Goal: Transaction & Acquisition: Book appointment/travel/reservation

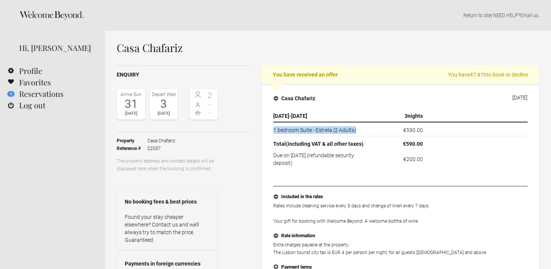
drag, startPoint x: 273, startPoint y: 129, endPoint x: 361, endPoint y: 131, distance: 88.0
click at [361, 131] on td "1 bedroom Suite - Estrela (2 Adults)" at bounding box center [324, 129] width 102 height 14
copy td "1 bedroom Suite - Estrela (2 Adults)"
click at [36, 93] on link "1 Reservations" at bounding box center [52, 93] width 105 height 11
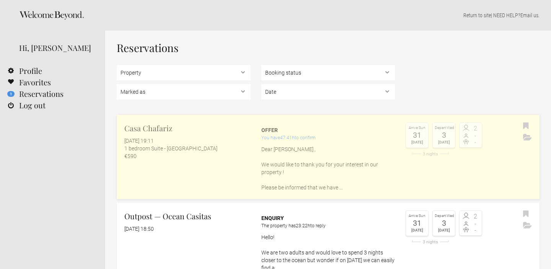
click at [147, 127] on h2 "Casa Chafariz" at bounding box center [187, 127] width 126 height 11
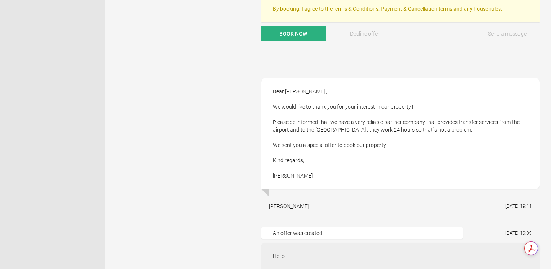
scroll to position [414, 0]
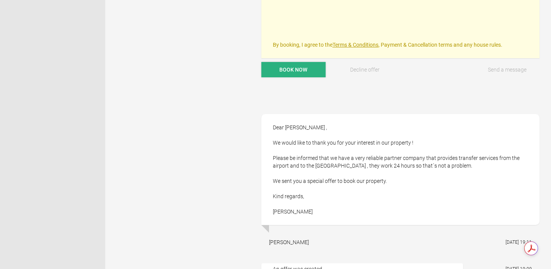
click at [290, 69] on span "Book now" at bounding box center [293, 70] width 28 height 6
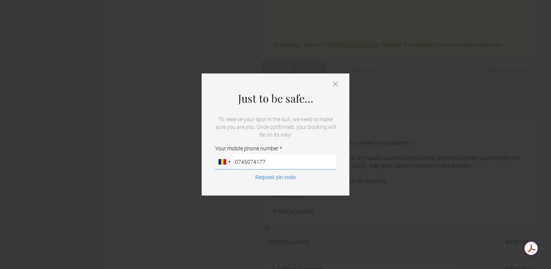
click at [238, 162] on input "0745074177" at bounding box center [275, 161] width 121 height 15
click at [276, 178] on button "Request pin code" at bounding box center [275, 177] width 50 height 8
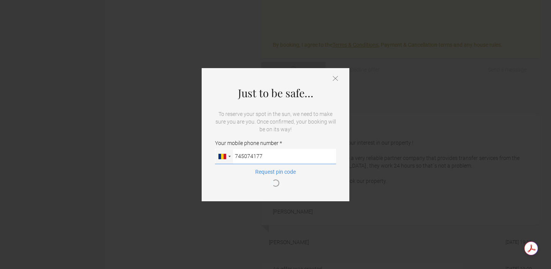
click at [280, 160] on input "745074177" at bounding box center [275, 156] width 121 height 15
click at [236, 156] on input "745074177" at bounding box center [275, 156] width 121 height 15
click at [268, 168] on button "Request pin code" at bounding box center [275, 177] width 50 height 19
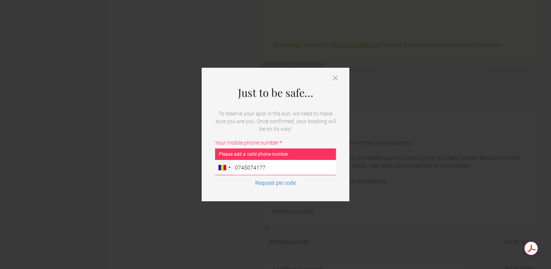
click at [237, 168] on input "0745074177" at bounding box center [275, 167] width 121 height 15
click at [274, 183] on button "Request pin code" at bounding box center [275, 183] width 50 height 8
click at [228, 167] on div at bounding box center [224, 167] width 18 height 15
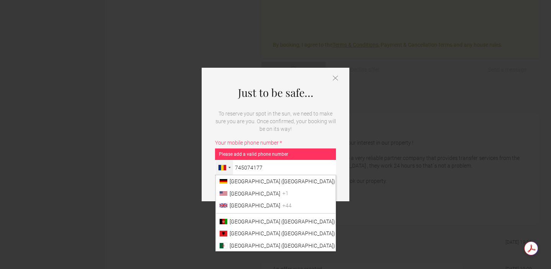
scroll to position [2072, 0]
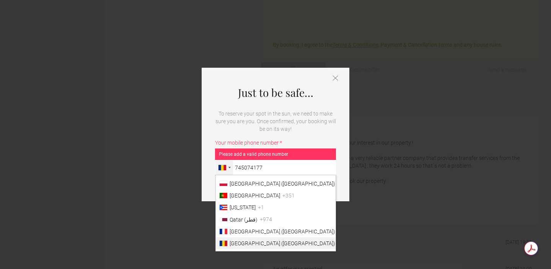
click at [242, 241] on li "Romania (România) +40" at bounding box center [276, 243] width 120 height 12
click at [242, 175] on input "745074177" at bounding box center [275, 167] width 121 height 15
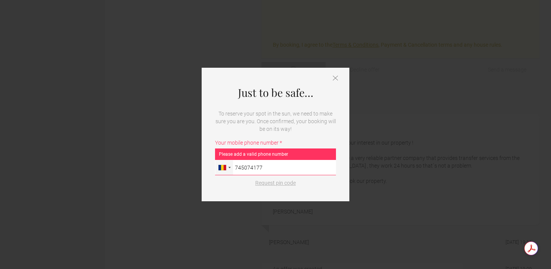
click at [278, 182] on button "Request pin code" at bounding box center [275, 183] width 50 height 8
click at [268, 167] on input "745074177" at bounding box center [275, 167] width 121 height 15
type input "745074177"
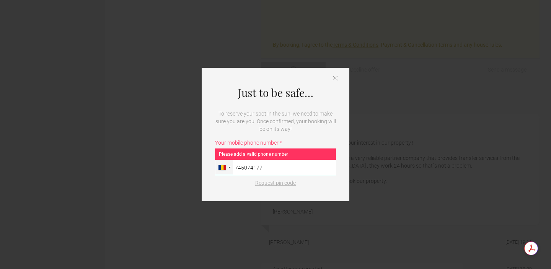
click at [276, 183] on button "Request pin code" at bounding box center [275, 183] width 50 height 8
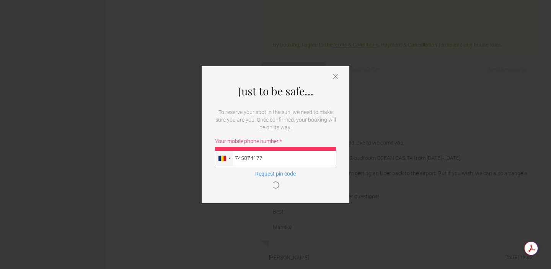
click at [333, 76] on icon at bounding box center [335, 76] width 5 height 5
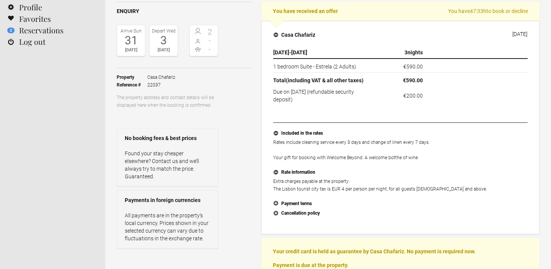
scroll to position [43, 0]
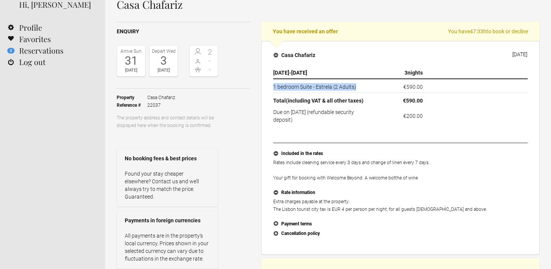
drag, startPoint x: 273, startPoint y: 85, endPoint x: 368, endPoint y: 84, distance: 94.8
click at [368, 84] on td "1 bedroom Suite - Estrela (2 Adults)" at bounding box center [324, 86] width 102 height 14
copy td "1 bedroom Suite - Estrela (2 Adults)"
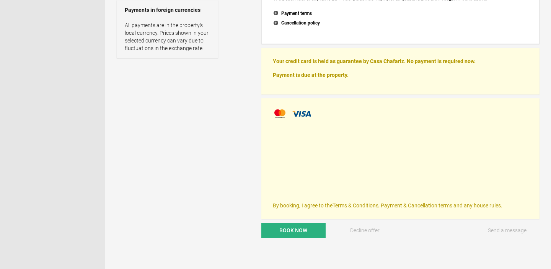
scroll to position [292, 0]
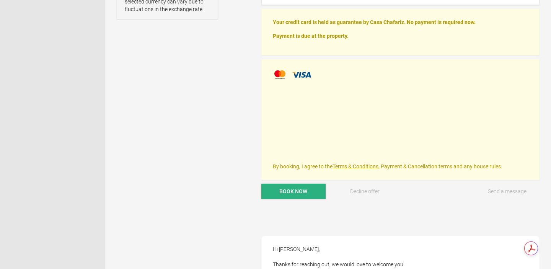
click at [297, 190] on span "Book now" at bounding box center [293, 191] width 28 height 6
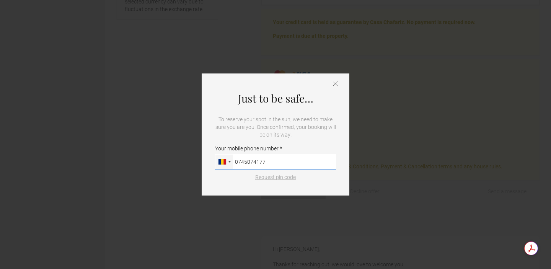
type input "0745074177"
click at [281, 178] on button "Request pin code" at bounding box center [275, 177] width 50 height 8
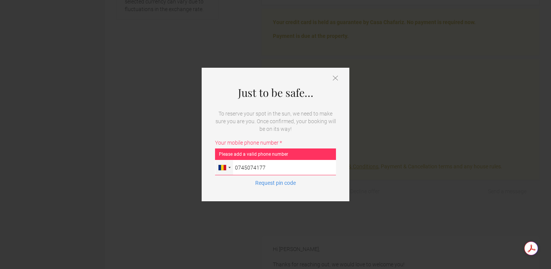
click at [336, 76] on icon at bounding box center [335, 77] width 5 height 5
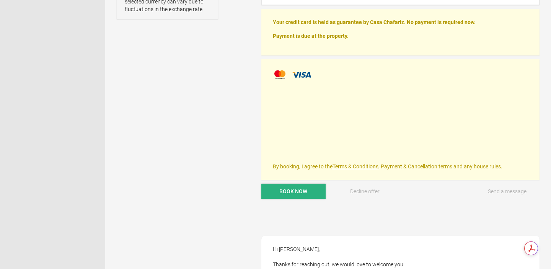
click at [283, 195] on button "Book now" at bounding box center [293, 191] width 64 height 15
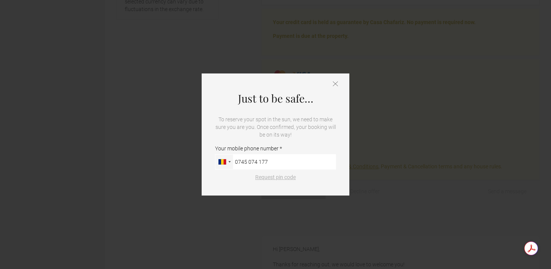
click at [266, 179] on button "Request pin code" at bounding box center [275, 177] width 50 height 8
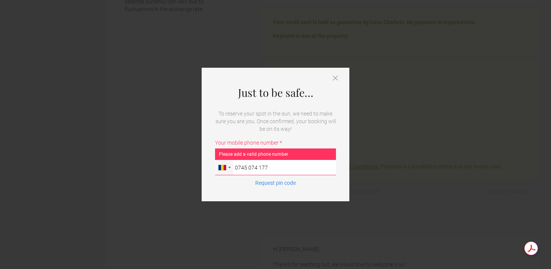
click at [237, 168] on input "0745 074 177" at bounding box center [275, 167] width 121 height 15
type input "745 074 177"
click at [280, 183] on button "Request pin code" at bounding box center [275, 183] width 50 height 8
click at [335, 79] on icon at bounding box center [335, 77] width 5 height 5
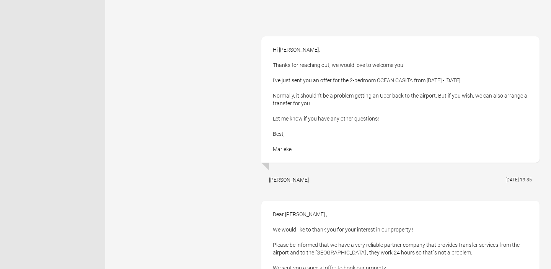
scroll to position [525, 0]
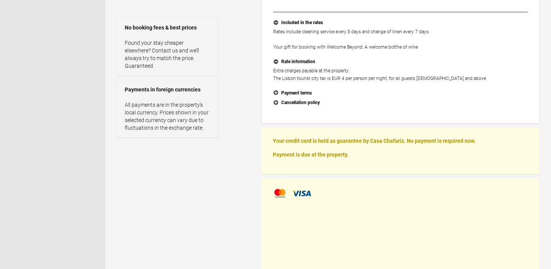
scroll to position [254, 0]
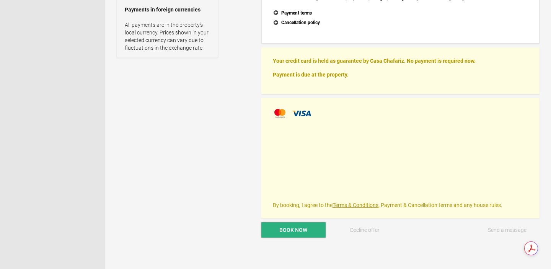
click at [291, 227] on span "Book now" at bounding box center [293, 230] width 28 height 6
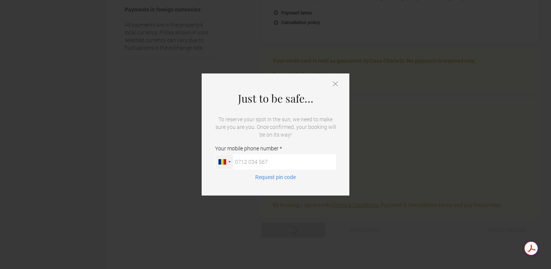
click at [230, 161] on div at bounding box center [229, 162] width 2 height 2
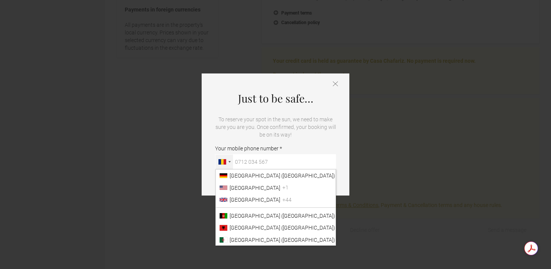
scroll to position [2072, 0]
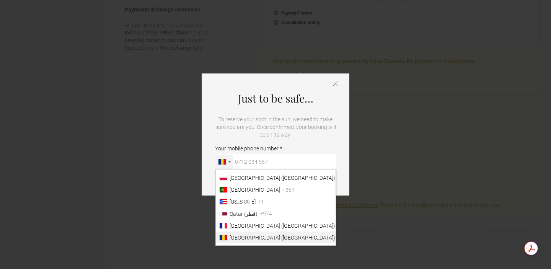
click at [257, 236] on span "Romania (România)" at bounding box center [282, 237] width 106 height 6
click at [257, 169] on input "Your mobile phone number Germany (Deutschland) +49 United States +1 United King…" at bounding box center [275, 161] width 121 height 15
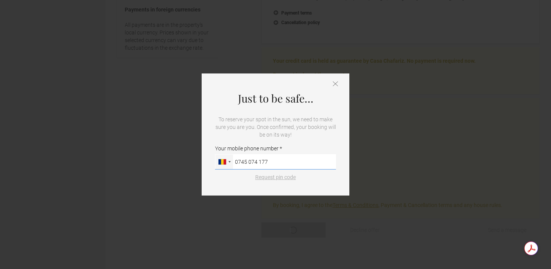
type input "0745 074 177"
click at [272, 177] on button "Request pin code" at bounding box center [275, 177] width 50 height 8
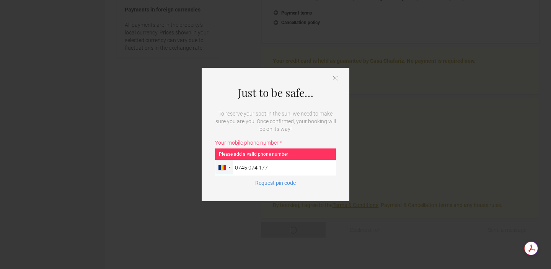
click at [336, 75] on icon at bounding box center [335, 77] width 5 height 5
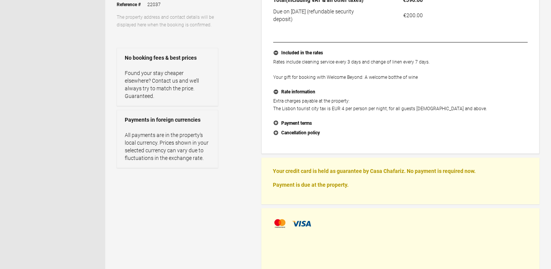
scroll to position [0, 0]
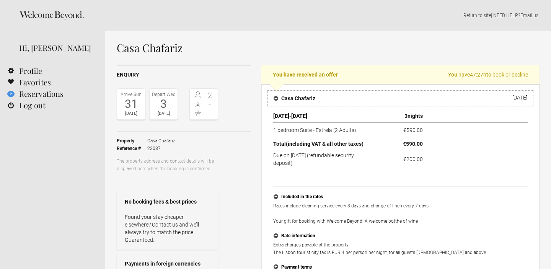
click at [276, 97] on h4 "Casa Chafariz" at bounding box center [294, 98] width 42 height 8
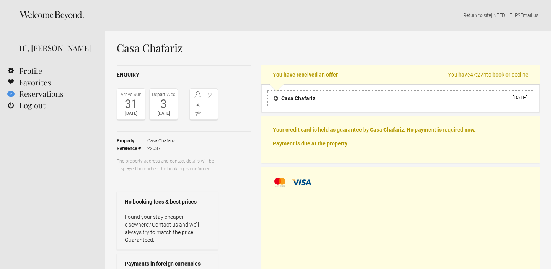
click at [276, 97] on h4 "Casa Chafariz" at bounding box center [294, 98] width 42 height 8
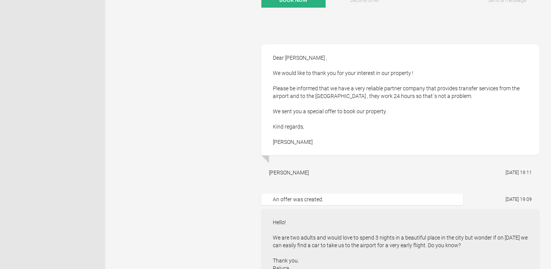
scroll to position [466, 0]
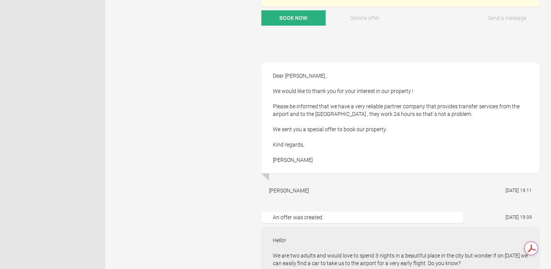
click at [276, 190] on div "[PERSON_NAME]" at bounding box center [289, 191] width 40 height 8
click at [290, 216] on div "An offer was created." at bounding box center [361, 216] width 201 height 11
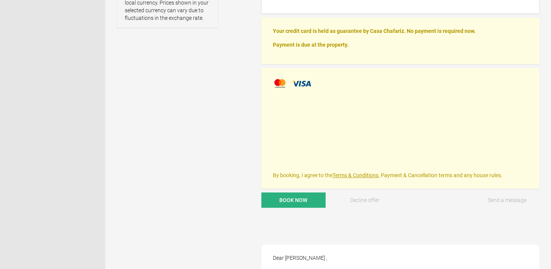
scroll to position [284, 0]
click at [498, 199] on button "Send a message" at bounding box center [507, 199] width 64 height 15
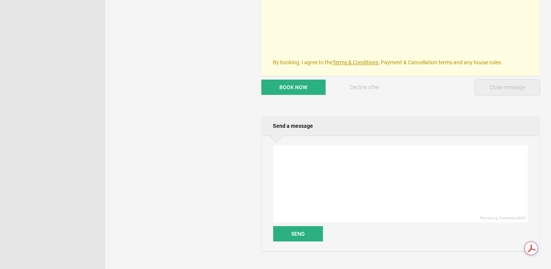
scroll to position [406, 0]
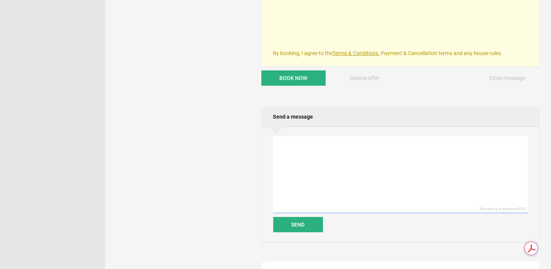
click at [312, 151] on textarea at bounding box center [400, 174] width 254 height 77
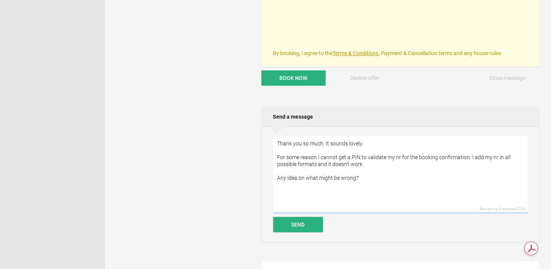
type textarea "Thank you so much. It sounds lovely. For some reason I cannot get a PIN to vali…"
click at [297, 226] on button "Send" at bounding box center [298, 224] width 50 height 15
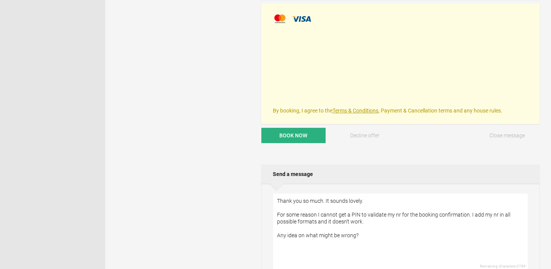
scroll to position [348, 0]
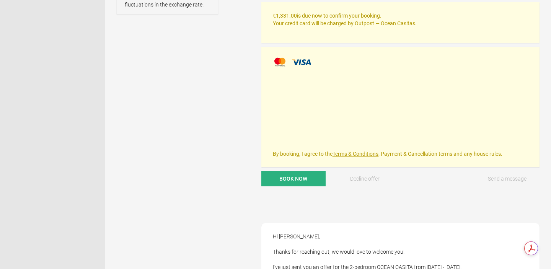
scroll to position [337, 0]
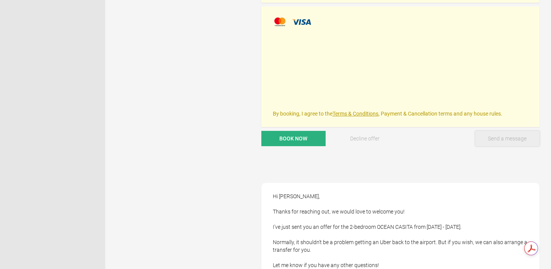
click at [505, 131] on button "Send a message" at bounding box center [507, 138] width 64 height 15
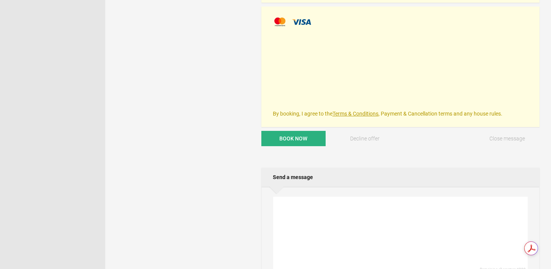
click at [311, 206] on textarea at bounding box center [400, 235] width 254 height 77
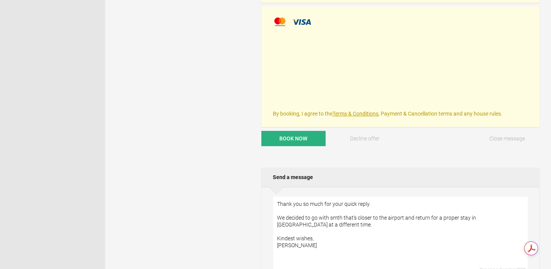
scroll to position [453, 0]
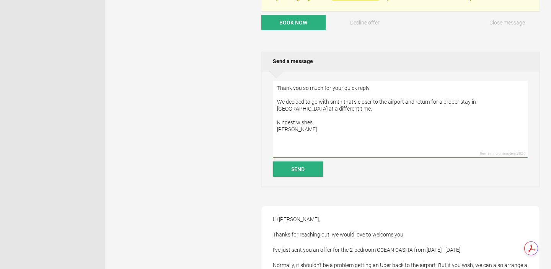
type textarea "Thank you so much for your quick reply. We decided to go with smth that's close…"
click at [310, 161] on button "Send" at bounding box center [298, 168] width 50 height 15
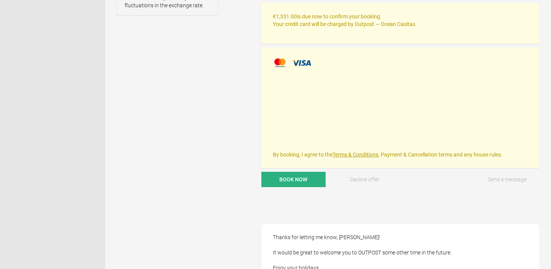
scroll to position [325, 0]
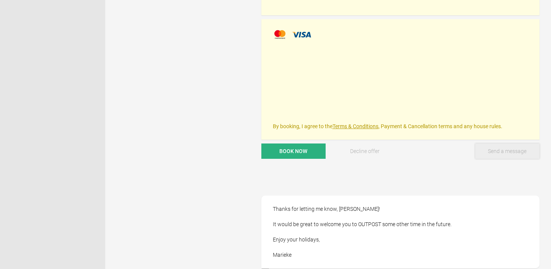
click at [503, 143] on button "Send a message" at bounding box center [507, 150] width 64 height 15
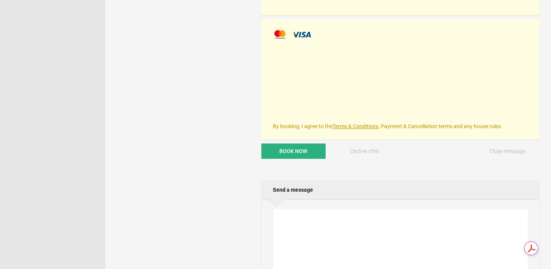
click at [349, 211] on textarea at bounding box center [400, 247] width 254 height 77
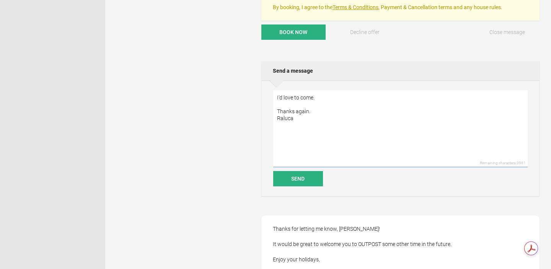
scroll to position [458, 0]
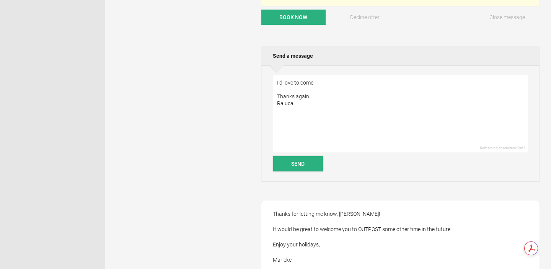
type textarea "I'd love to come. Thanks again. Raluca"
click at [307, 156] on button "Send" at bounding box center [298, 163] width 50 height 15
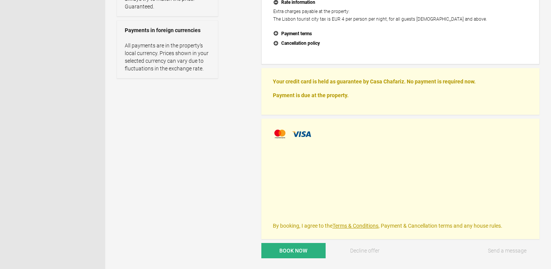
scroll to position [270, 0]
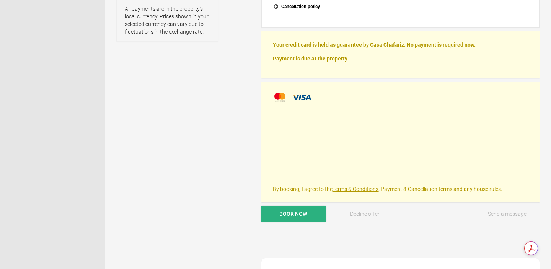
click at [299, 214] on span "Book now" at bounding box center [293, 214] width 28 height 6
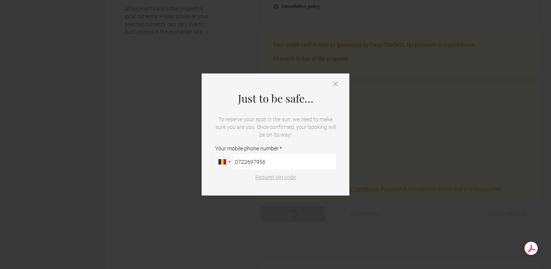
click at [284, 174] on button "Request pin code" at bounding box center [275, 177] width 50 height 8
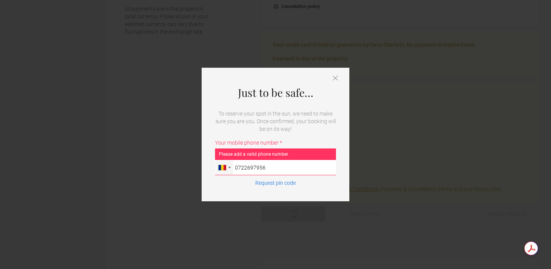
drag, startPoint x: 241, startPoint y: 168, endPoint x: 283, endPoint y: 166, distance: 41.7
click at [283, 166] on input "0722697956" at bounding box center [275, 167] width 121 height 15
type input "0745 074 177"
click at [284, 183] on button "Request pin code" at bounding box center [275, 183] width 50 height 8
click at [336, 76] on icon at bounding box center [335, 77] width 5 height 5
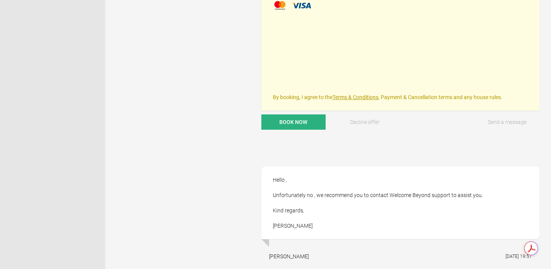
scroll to position [388, 0]
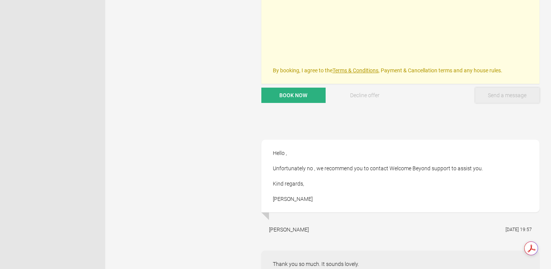
click at [499, 94] on button "Send a message" at bounding box center [507, 95] width 64 height 15
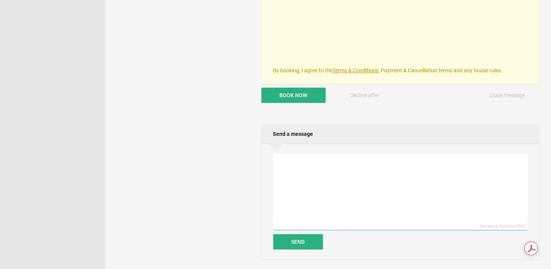
click at [326, 166] on textarea at bounding box center [400, 191] width 254 height 77
type textarea "I messaged them already, I hope they reply soon. Thank you, [PERSON_NAME]"
click at [285, 240] on button "Send" at bounding box center [298, 241] width 50 height 15
